Goal: Task Accomplishment & Management: Use online tool/utility

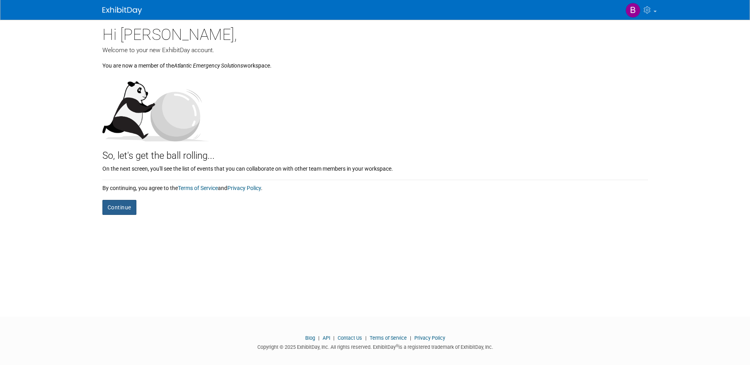
click at [128, 203] on button "Continue" at bounding box center [119, 207] width 34 height 15
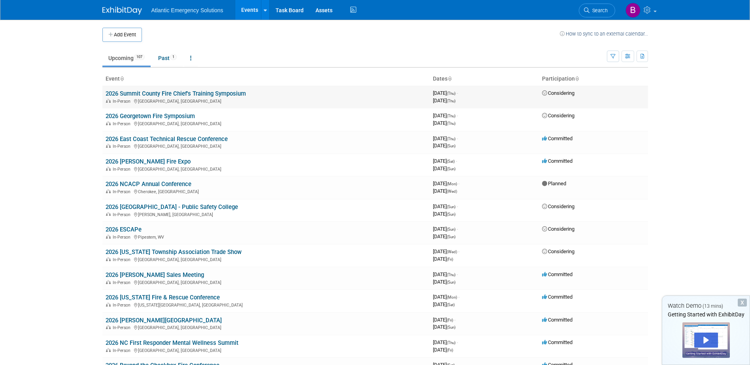
click at [140, 94] on link "2026 Summit County Fire Chief's Training Symposium" at bounding box center [176, 93] width 140 height 7
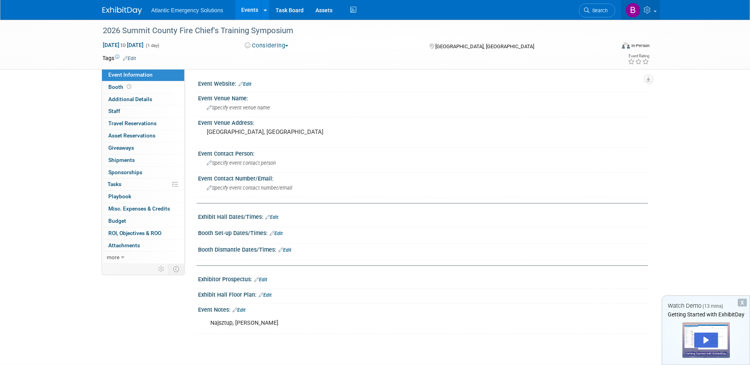
click at [647, 8] on icon at bounding box center [648, 9] width 9 height 7
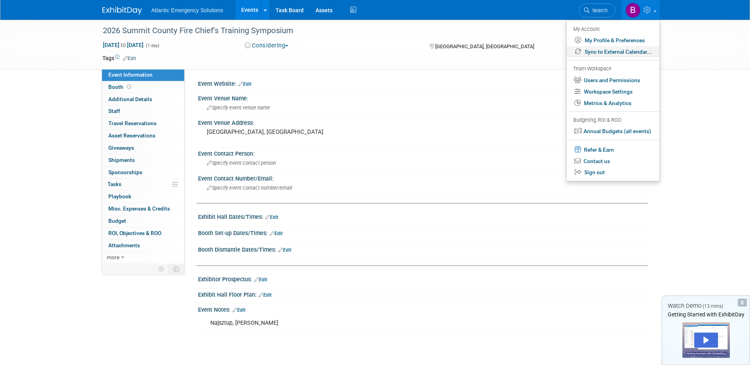
click at [598, 51] on link "Sync to External Calendar..." at bounding box center [612, 51] width 93 height 11
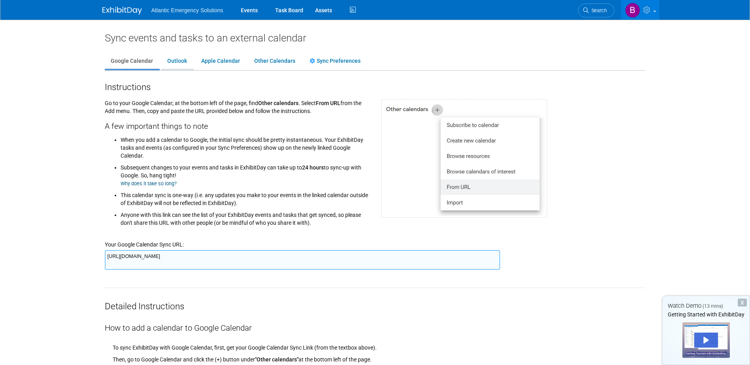
click at [174, 59] on link "Outlook" at bounding box center [177, 61] width 32 height 15
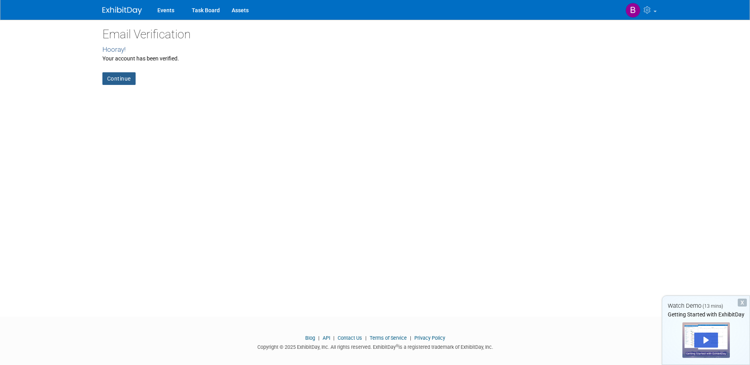
click at [122, 77] on link "Continue" at bounding box center [118, 78] width 33 height 13
